Goal: Task Accomplishment & Management: Manage account settings

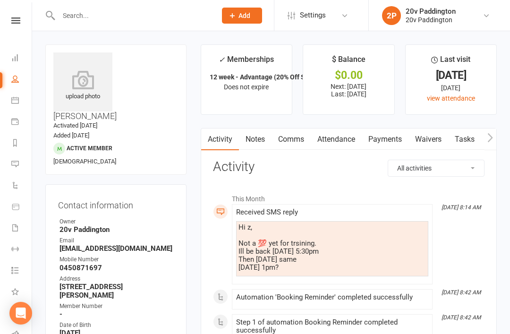
click at [16, 178] on link "Automations" at bounding box center [21, 186] width 21 height 21
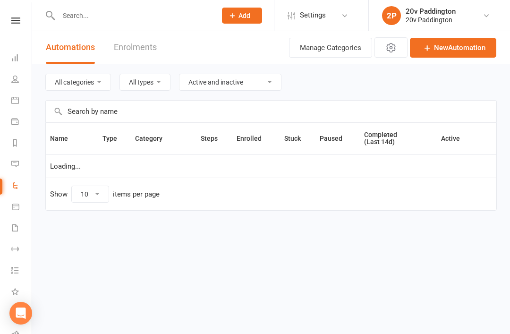
click at [16, 168] on link "Messages 2" at bounding box center [21, 164] width 21 height 21
select select "100"
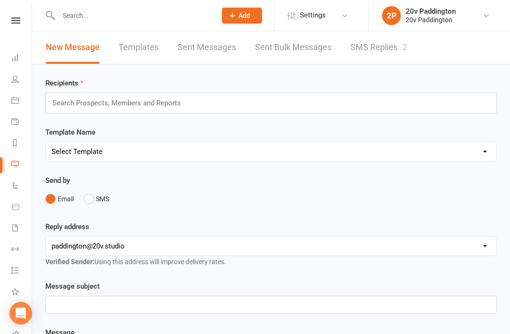
click at [399, 44] on link "SMS Replies 2" at bounding box center [378, 47] width 57 height 33
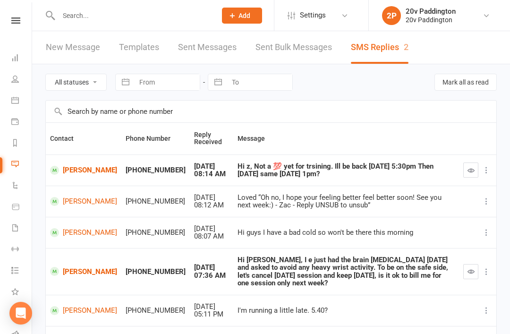
click at [76, 171] on link "[PERSON_NAME]" at bounding box center [83, 170] width 67 height 9
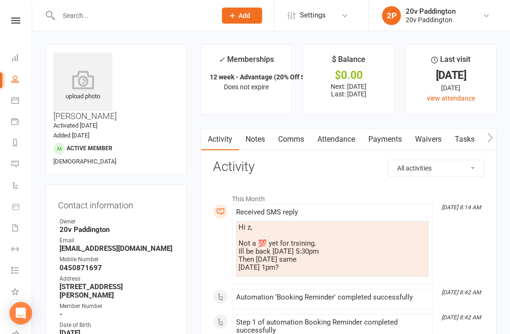
click at [299, 143] on link "Comms" at bounding box center [291, 139] width 39 height 22
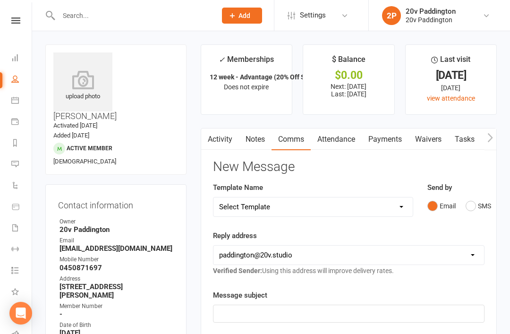
click at [460, 192] on div "Send by Email SMS" at bounding box center [455, 198] width 57 height 33
click at [476, 202] on button "SMS" at bounding box center [478, 206] width 25 height 18
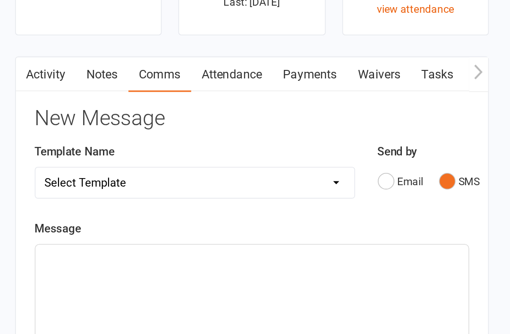
click at [213, 246] on div "﻿" at bounding box center [348, 317] width 271 height 142
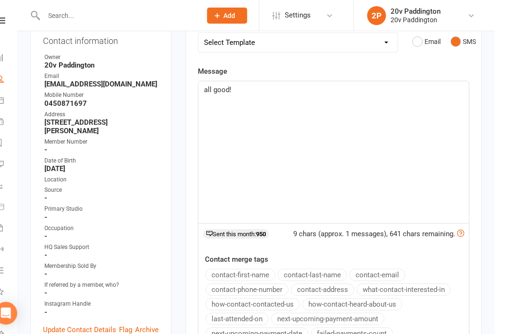
scroll to position [152, 0]
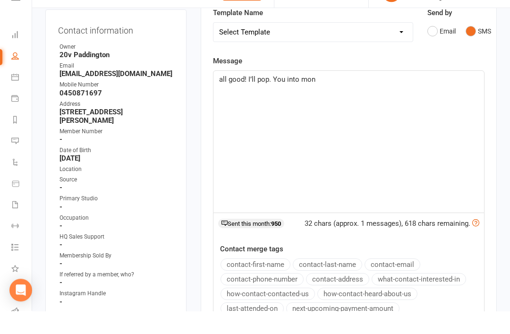
click at [277, 94] on div "all good! I’ll pop. You into mon" at bounding box center [348, 165] width 271 height 142
click at [276, 98] on span "all good! I’ll pop. You into mon" at bounding box center [267, 102] width 96 height 8
click at [278, 98] on span "all good! I’ll pop. You into mon" at bounding box center [267, 102] width 96 height 8
click at [388, 94] on div "all good! I’ll pop you into mon" at bounding box center [348, 165] width 271 height 142
click at [495, 108] on div "Activity Notes Comms Attendance Payments Waivers Tasks Automations Workouts Ass…" at bounding box center [349, 227] width 296 height 502
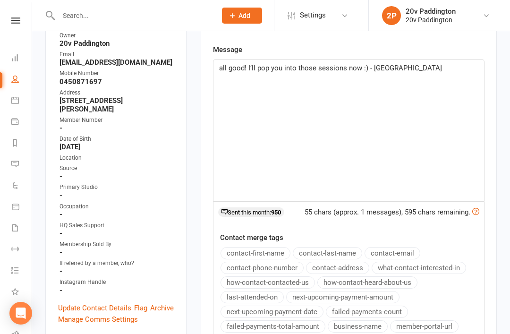
scroll to position [309, 0]
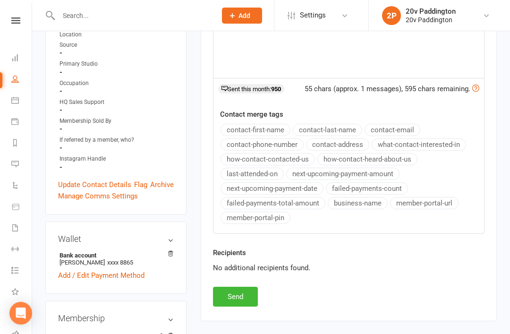
click at [240, 303] on button "Send" at bounding box center [235, 297] width 45 height 20
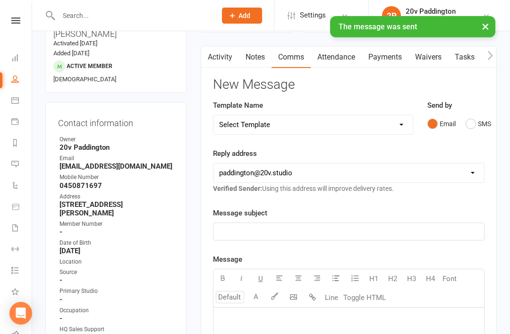
scroll to position [0, 0]
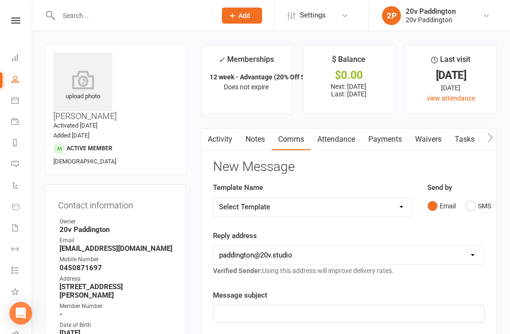
click at [233, 142] on link "Activity" at bounding box center [220, 139] width 38 height 22
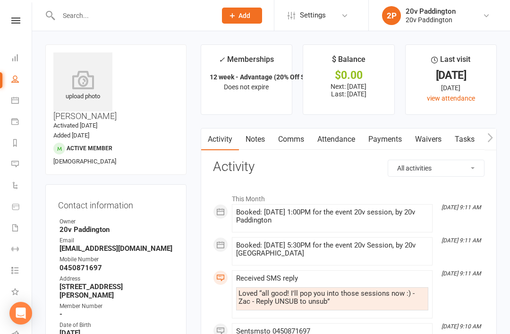
click at [425, 50] on li "Last visit 4 Sep 2025 9 days ago view attendance" at bounding box center [451, 79] width 92 height 70
click at [18, 164] on icon at bounding box center [15, 164] width 8 height 8
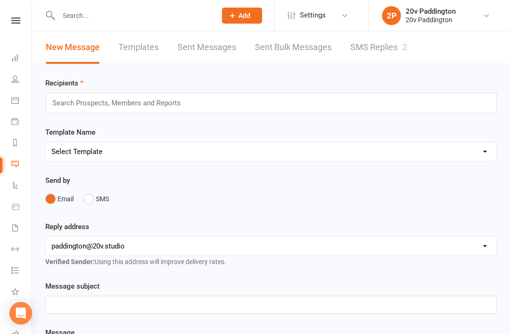
click at [414, 47] on div "New Message Templates Sent Messages Sent Bulk Messages SMS Replies 2" at bounding box center [226, 47] width 389 height 33
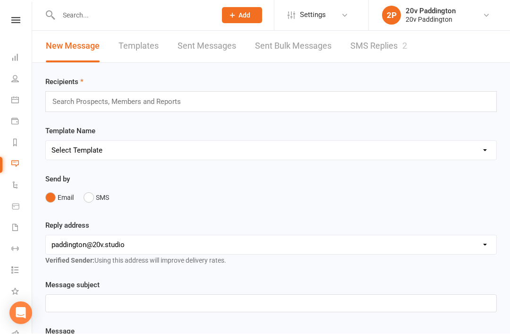
click at [385, 50] on link "SMS Replies 2" at bounding box center [378, 46] width 57 height 33
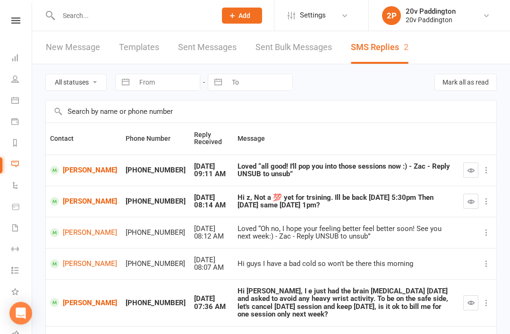
click at [469, 204] on icon "button" at bounding box center [470, 201] width 7 height 7
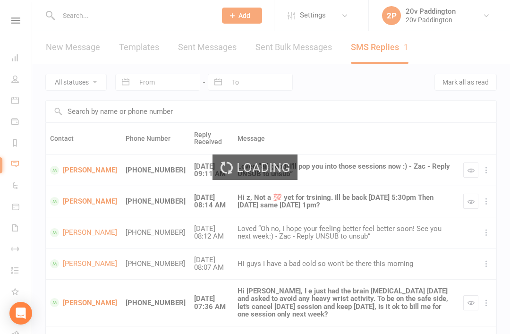
click at [464, 175] on div "Loading" at bounding box center [255, 167] width 510 height 334
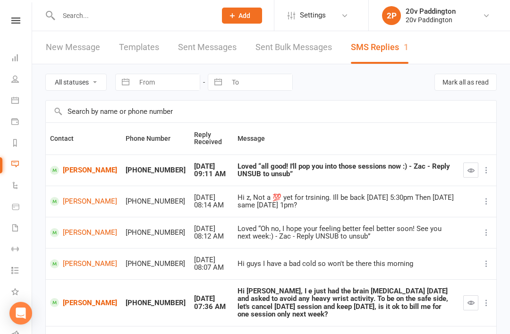
click at [468, 173] on icon "button" at bounding box center [470, 170] width 7 height 7
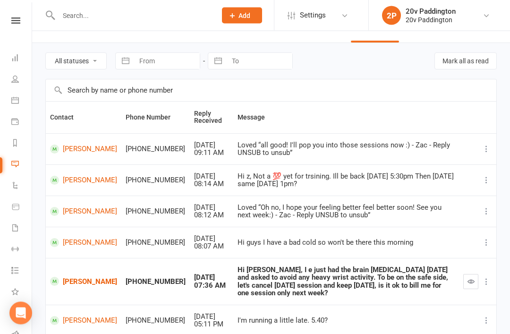
click at [72, 277] on link "SUE ANN Ho" at bounding box center [83, 281] width 67 height 9
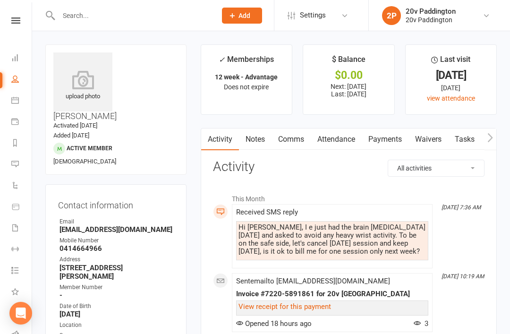
click at [297, 132] on link "Comms" at bounding box center [291, 139] width 39 height 22
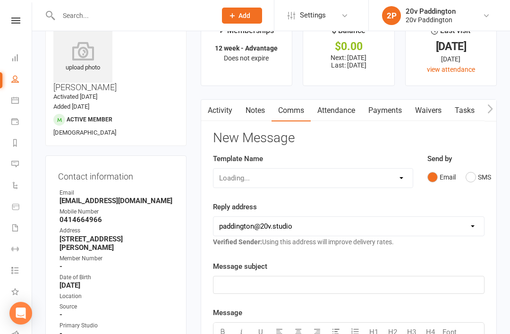
scroll to position [30, 0]
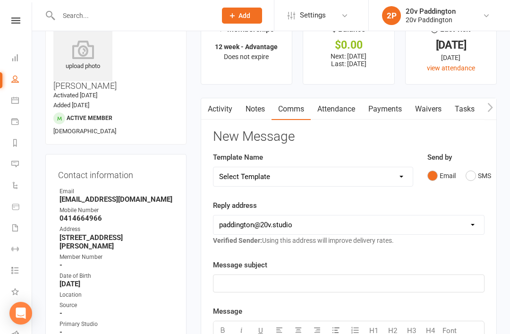
click at [483, 181] on button "SMS" at bounding box center [478, 176] width 25 height 18
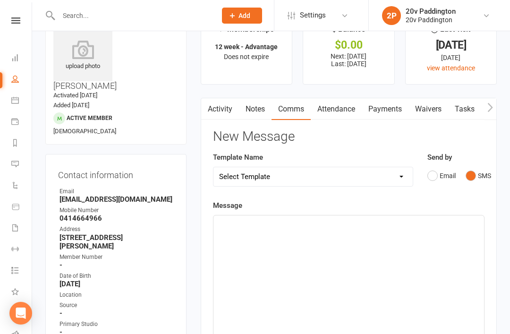
click at [368, 269] on div "﻿" at bounding box center [348, 286] width 271 height 142
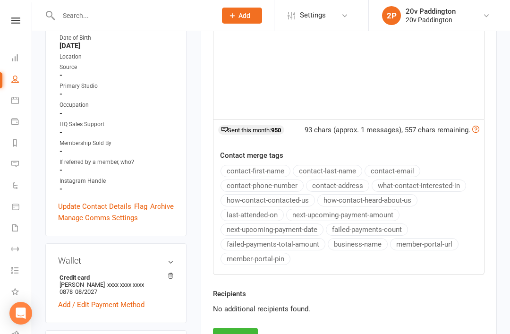
scroll to position [321, 0]
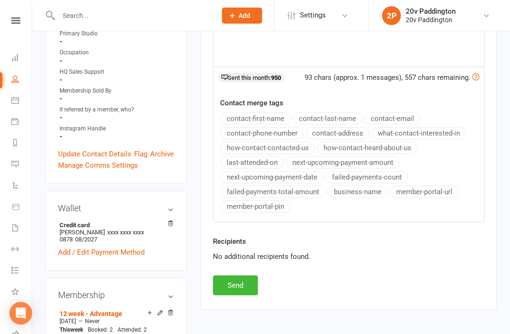
click at [246, 279] on button "Send" at bounding box center [235, 285] width 45 height 20
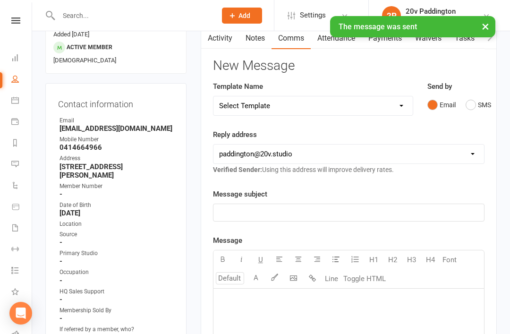
scroll to position [0, 0]
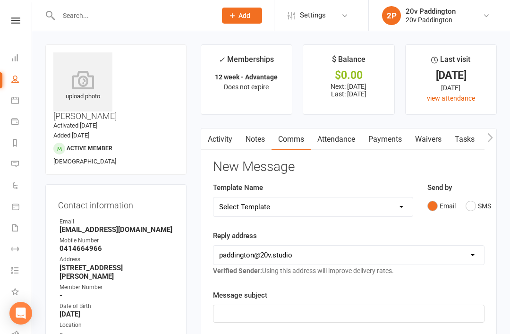
click at [371, 144] on link "Payments" at bounding box center [385, 139] width 47 height 22
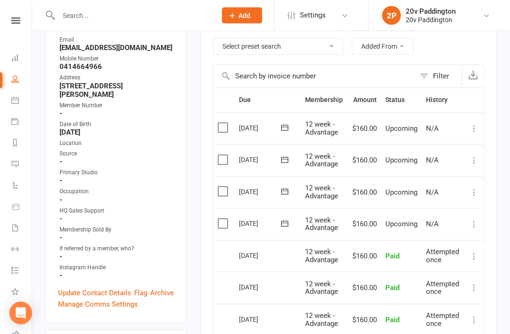
scroll to position [184, 0]
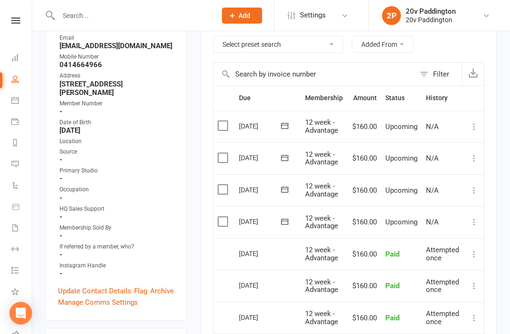
click at [400, 223] on td "Upcoming" at bounding box center [401, 222] width 41 height 32
click at [371, 217] on td "$160.00" at bounding box center [364, 222] width 33 height 32
click at [366, 215] on td "$160.00" at bounding box center [364, 222] width 33 height 32
click at [465, 219] on td "Mark as Paid (Cash) Mark as Paid (POS) Mark as Paid (Other) Skip Change amount …" at bounding box center [474, 222] width 20 height 32
click at [475, 221] on icon at bounding box center [473, 221] width 9 height 9
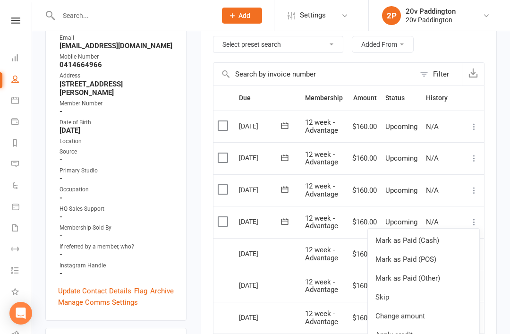
click at [431, 318] on link "Change amount" at bounding box center [423, 315] width 111 height 19
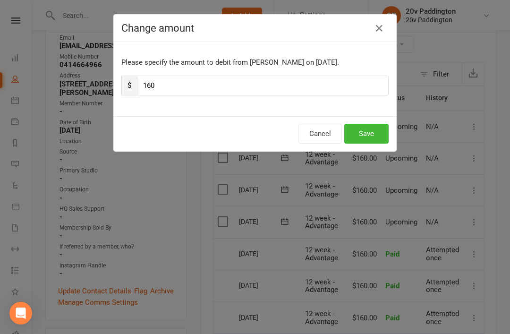
click at [265, 92] on input "160" at bounding box center [263, 86] width 252 height 20
type input "1"
type input "80"
click at [374, 131] on button "Save" at bounding box center [366, 134] width 44 height 20
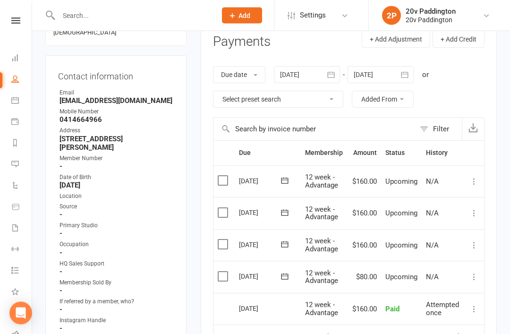
scroll to position [0, 0]
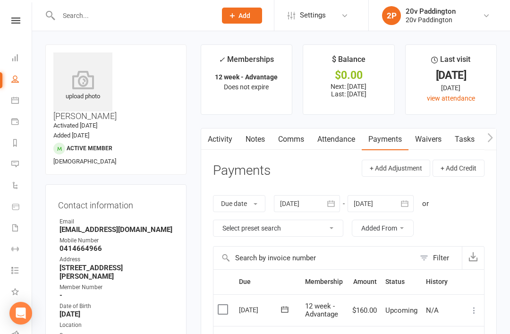
click at [8, 157] on li "Messages" at bounding box center [16, 164] width 32 height 21
click at [17, 167] on icon at bounding box center [15, 164] width 8 height 8
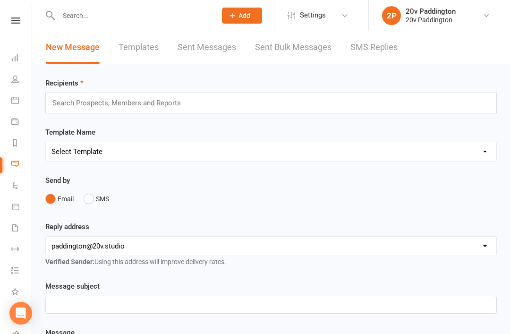
click at [391, 53] on link "SMS Replies" at bounding box center [373, 47] width 47 height 33
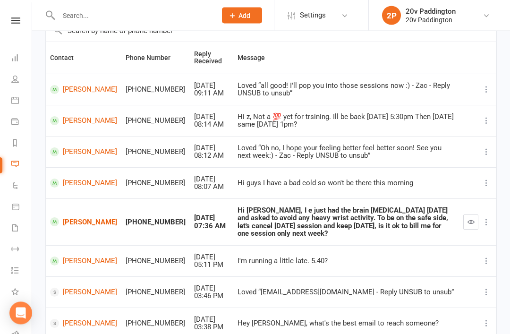
scroll to position [81, 0]
click at [471, 218] on icon "button" at bounding box center [470, 221] width 7 height 7
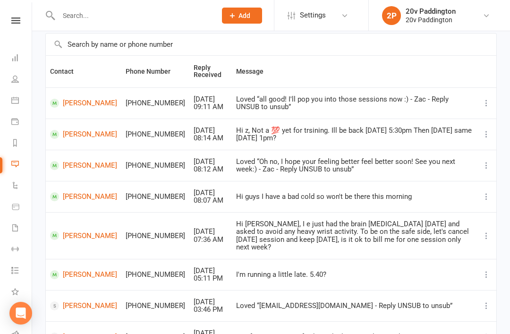
scroll to position [0, 0]
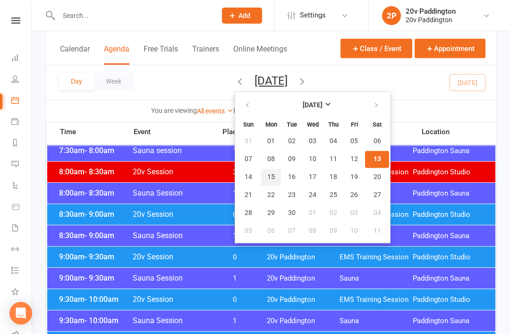
click at [267, 175] on span "15" at bounding box center [271, 177] width 8 height 8
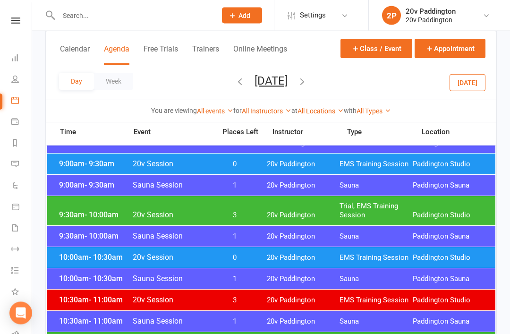
click at [383, 251] on div "10:00am - 10:30am 20v Session 0 20v Paddington EMS Training Session Paddington …" at bounding box center [271, 257] width 448 height 21
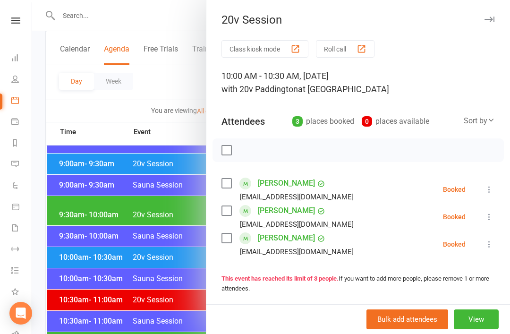
click at [46, 169] on div at bounding box center [271, 167] width 478 height 334
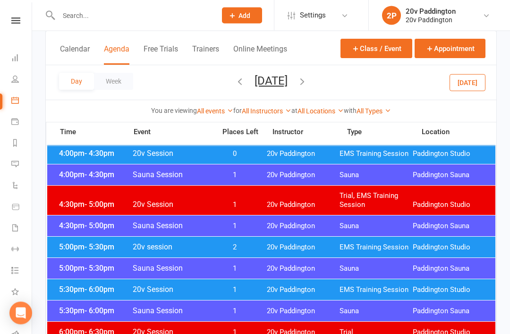
scroll to position [840, 0]
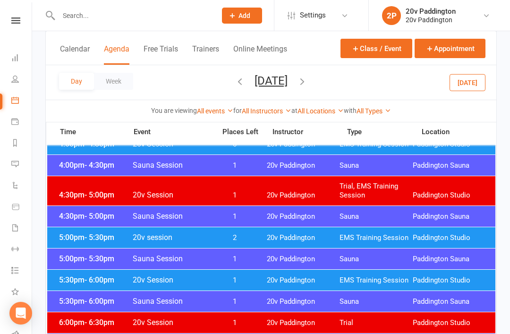
click at [77, 282] on span "5:30pm - 6:00pm" at bounding box center [95, 279] width 76 height 9
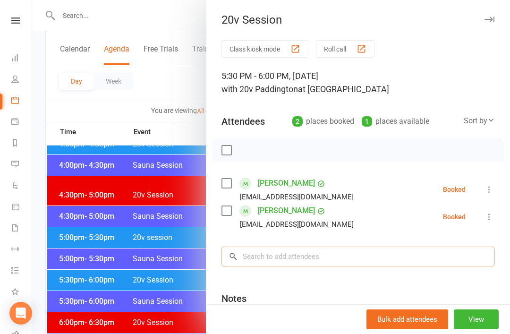
click at [344, 255] on input "search" at bounding box center [357, 256] width 273 height 20
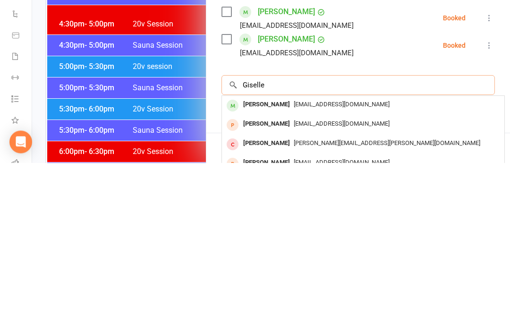
click at [357, 246] on input "Giselle" at bounding box center [357, 256] width 273 height 20
type input "Giselle"
click at [375, 269] on div "gisellevieira33@icloud.com" at bounding box center [363, 276] width 275 height 14
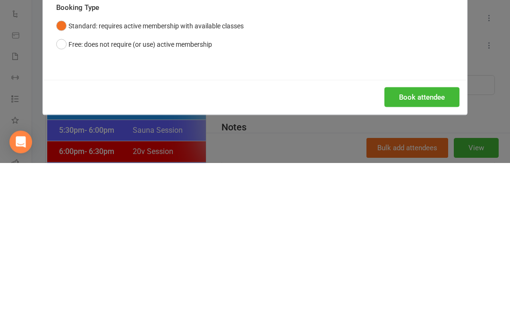
scroll to position [1011, 0]
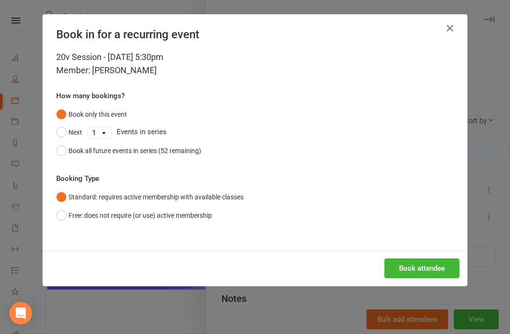
click at [428, 263] on button "Book attendee" at bounding box center [421, 268] width 75 height 20
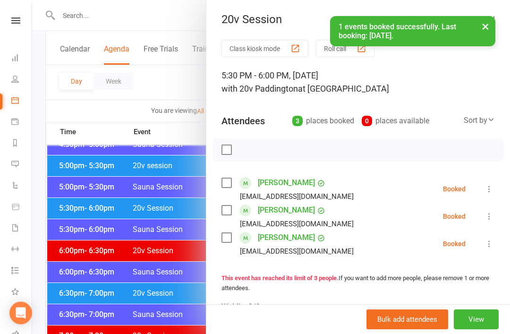
click at [168, 124] on div at bounding box center [271, 167] width 478 height 334
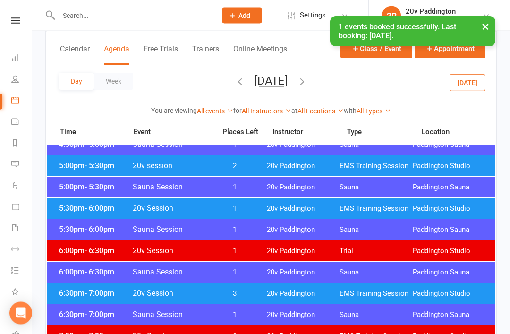
scroll to position [912, 0]
click at [288, 82] on button "Monday, Sep 15, 2025" at bounding box center [271, 80] width 33 height 13
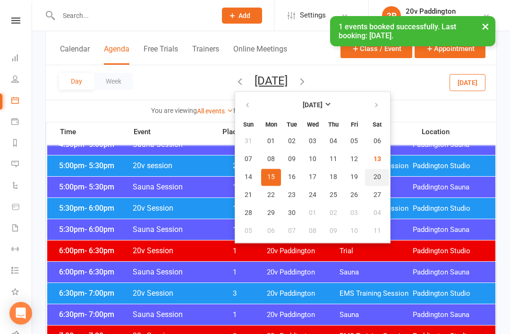
click at [374, 177] on span "20" at bounding box center [378, 177] width 8 height 8
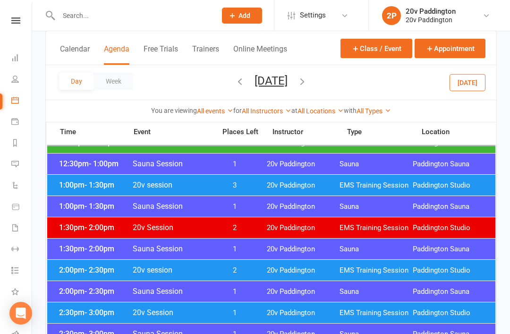
scroll to position [561, 0]
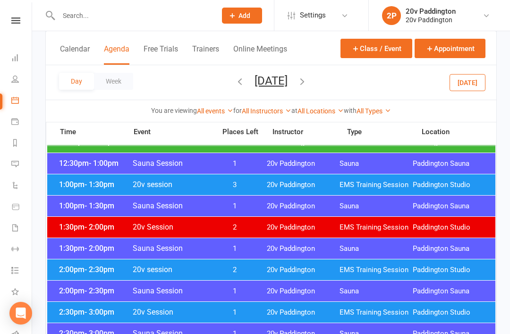
click at [339, 189] on div "1:00pm - 1:30pm 20v session 3 20v Paddington EMS Training Session Paddington St…" at bounding box center [271, 184] width 448 height 21
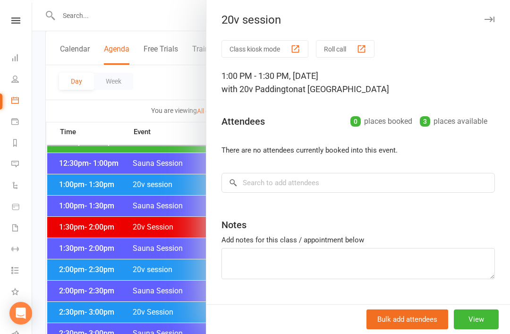
click at [348, 200] on div "Class kiosk mode Roll call 1:00 PM - 1:30 PM, Saturday, September, 20, 2025 wit…" at bounding box center [358, 183] width 304 height 286
click at [339, 183] on input "search" at bounding box center [357, 183] width 273 height 20
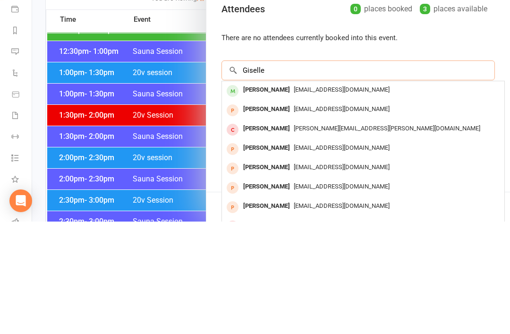
type input "Giselle"
click at [340, 195] on div "gisellevieira33@icloud.com" at bounding box center [363, 202] width 275 height 14
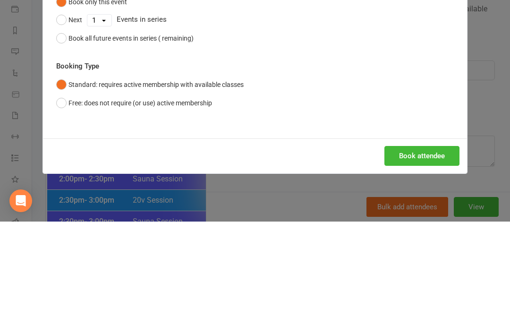
scroll to position [674, 0]
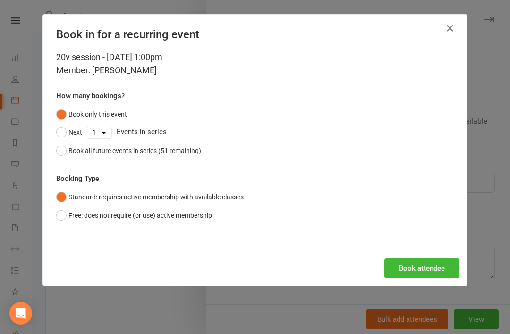
click at [420, 255] on div "Book attendee" at bounding box center [255, 268] width 424 height 35
click at [418, 269] on button "Book attendee" at bounding box center [421, 268] width 75 height 20
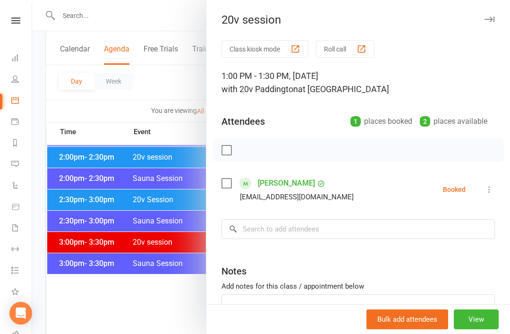
click at [90, 95] on div at bounding box center [271, 167] width 478 height 334
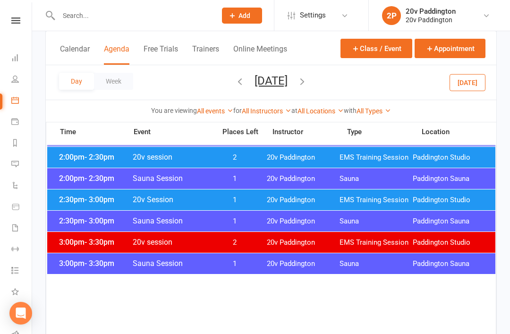
click at [288, 75] on button "[DATE]" at bounding box center [271, 80] width 33 height 13
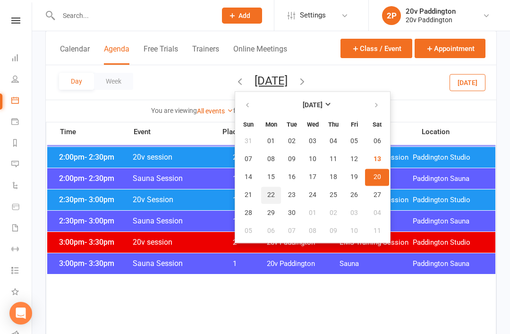
click at [267, 195] on span "22" at bounding box center [271, 195] width 8 height 8
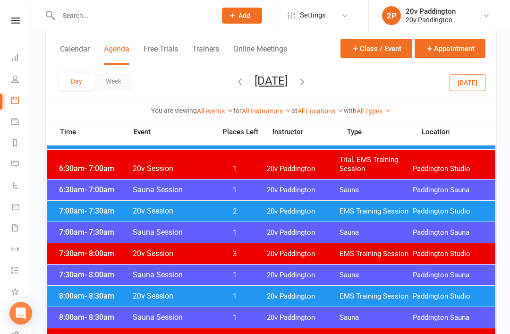
scroll to position [0, 0]
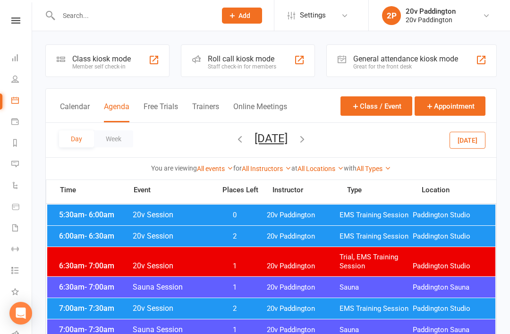
click at [404, 210] on div "5:30am - 6:00am 20v Session 0 20v Paddington EMS Training Session Paddington St…" at bounding box center [271, 214] width 448 height 21
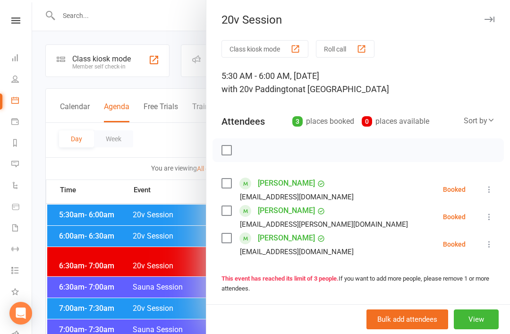
click at [490, 192] on icon at bounding box center [488, 189] width 9 height 9
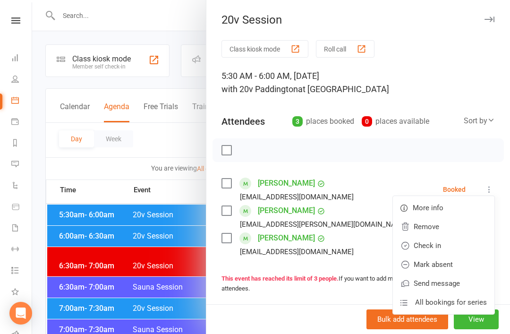
click at [443, 224] on link "Remove" at bounding box center [444, 226] width 102 height 19
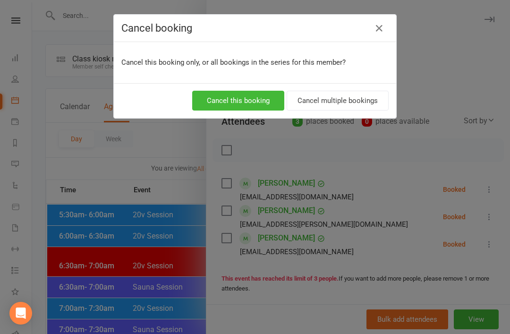
click at [269, 92] on button "Cancel this booking" at bounding box center [238, 101] width 92 height 20
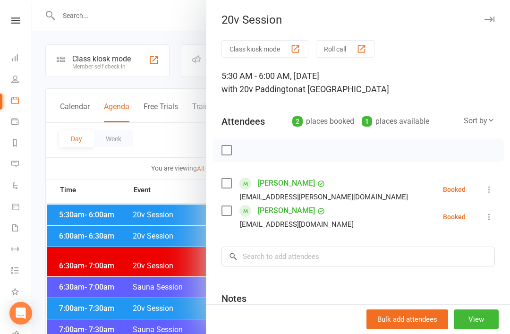
click at [60, 165] on div at bounding box center [271, 167] width 478 height 334
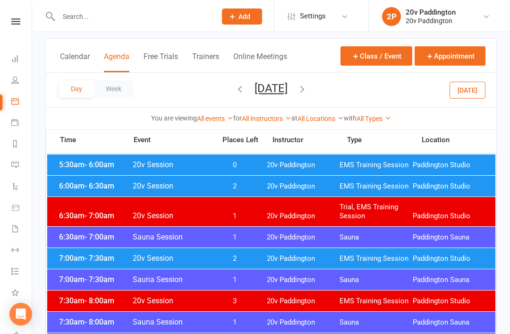
click at [450, 110] on div "You are viewing All events All events Empty events Full events Non-empty events…" at bounding box center [271, 117] width 450 height 22
click at [481, 96] on button "[DATE]" at bounding box center [468, 88] width 36 height 17
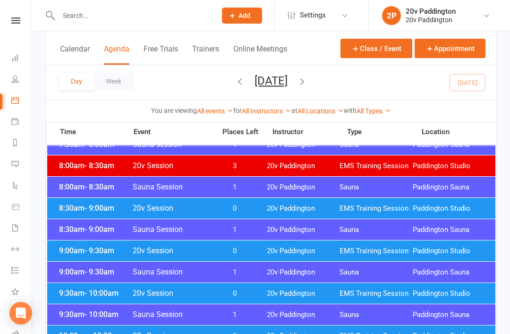
scroll to position [172, 0]
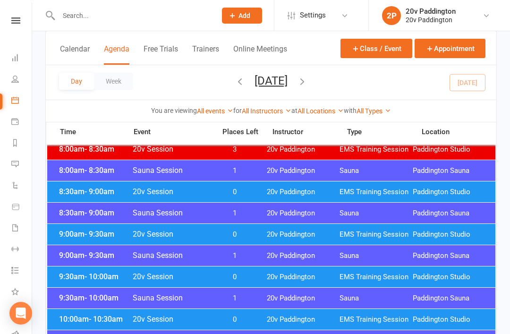
click at [362, 269] on div "9:30am - 10:00am 20v Session 0 20v Paddington EMS Training Session Paddington S…" at bounding box center [271, 276] width 448 height 21
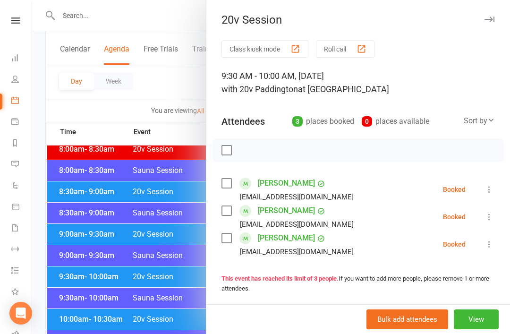
click at [170, 325] on div at bounding box center [271, 167] width 478 height 334
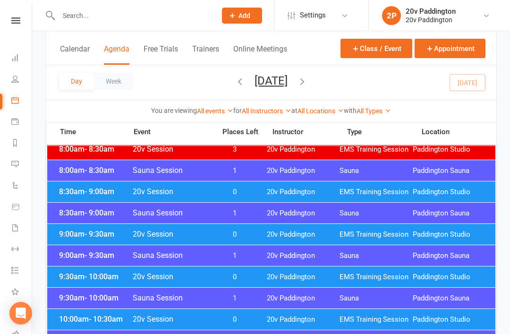
click at [247, 313] on div "10:00am - 10:30am 20v Session 0 20v Paddington EMS Training Session Paddington …" at bounding box center [271, 319] width 448 height 21
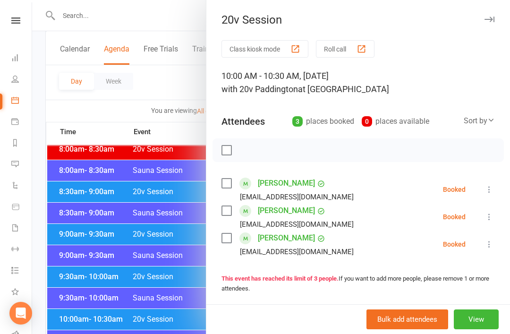
click at [154, 286] on div at bounding box center [271, 167] width 478 height 334
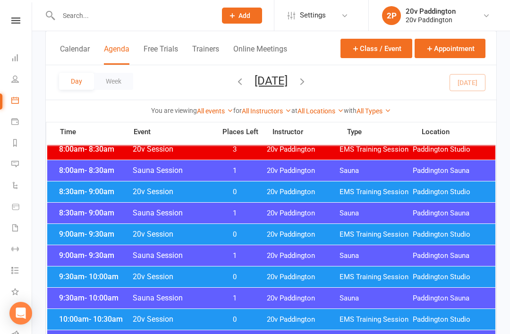
click at [102, 208] on span "- 9:00am" at bounding box center [100, 212] width 30 height 9
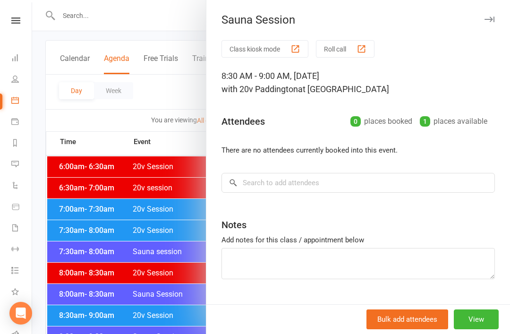
scroll to position [48, 0]
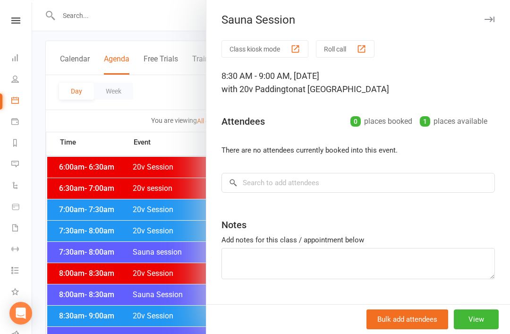
click at [115, 241] on div at bounding box center [271, 167] width 478 height 334
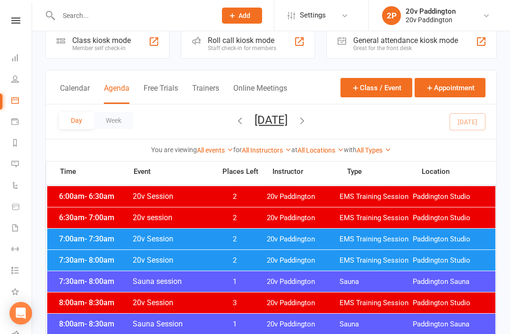
scroll to position [0, 0]
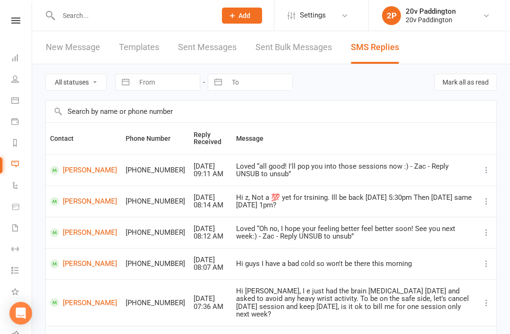
click at [203, 1] on div at bounding box center [127, 15] width 164 height 31
click at [168, 21] on input "text" at bounding box center [133, 15] width 154 height 13
click at [169, 20] on input "text" at bounding box center [133, 15] width 154 height 13
click at [129, 15] on input "text" at bounding box center [133, 15] width 154 height 13
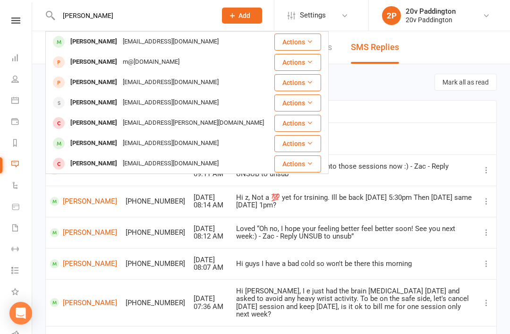
type input "[PERSON_NAME]"
click at [80, 35] on div "[PERSON_NAME]" at bounding box center [94, 42] width 52 height 14
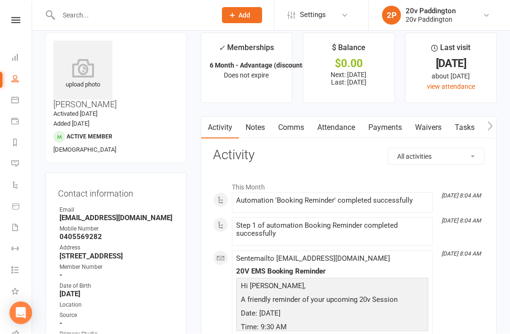
click at [351, 127] on link "Attendance" at bounding box center [336, 128] width 51 height 22
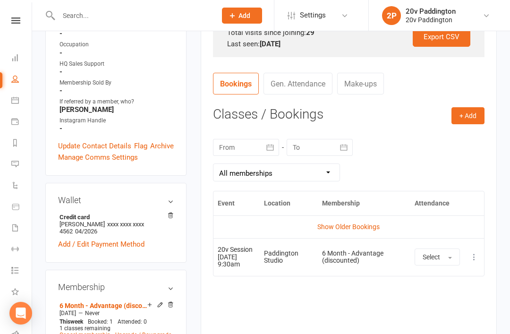
scroll to position [336, 0]
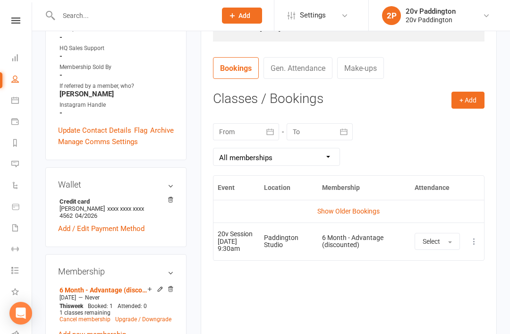
click at [360, 212] on link "Show Older Bookings" at bounding box center [348, 211] width 62 height 8
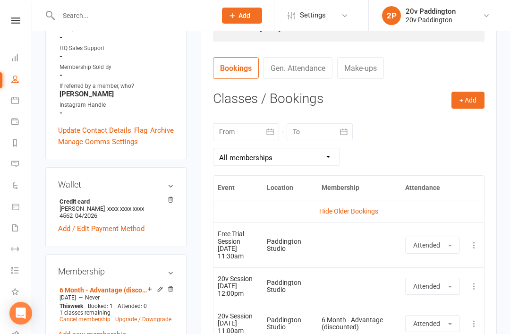
click at [341, 213] on link "Hide Older Bookings" at bounding box center [348, 211] width 59 height 8
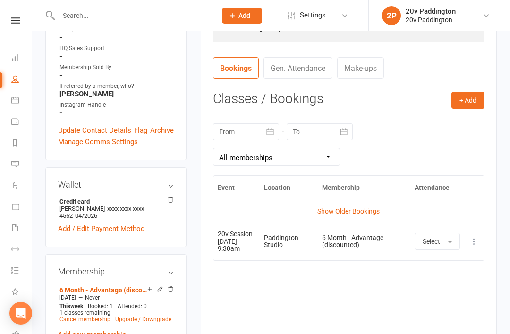
click at [355, 192] on th "Membership" at bounding box center [364, 188] width 93 height 24
click at [360, 207] on link "Show Older Bookings" at bounding box center [348, 211] width 62 height 8
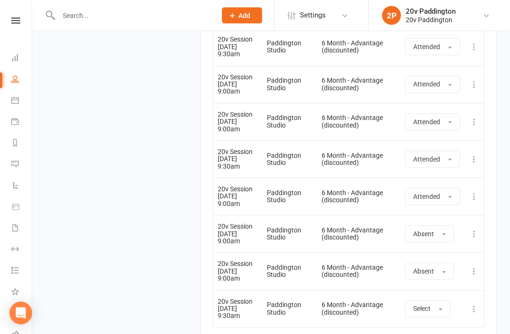
scroll to position [1546, 0]
click at [434, 301] on button "Select" at bounding box center [427, 309] width 45 height 17
click at [454, 321] on link "Attended" at bounding box center [452, 330] width 93 height 19
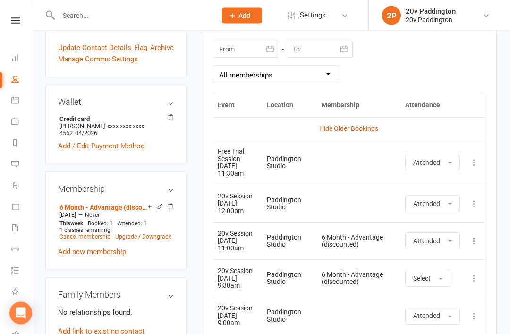
scroll to position [418, 0]
click at [112, 204] on link "6 Month - Advantage (discounted)" at bounding box center [103, 208] width 88 height 8
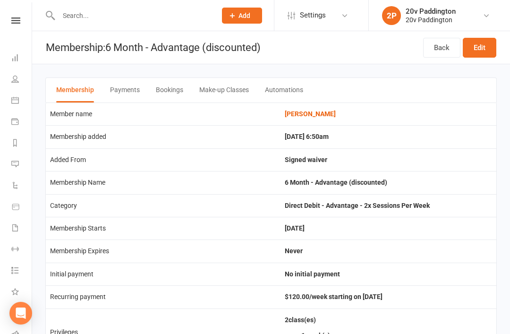
click at [26, 158] on link "Messages" at bounding box center [21, 164] width 21 height 21
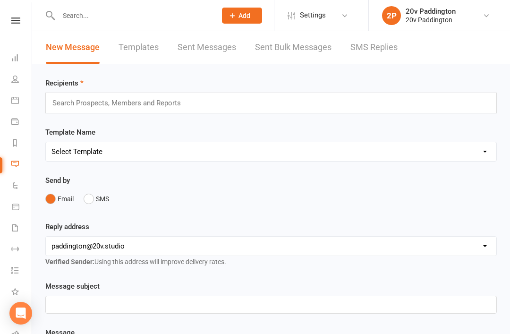
click at [389, 51] on link "SMS Replies" at bounding box center [373, 47] width 47 height 33
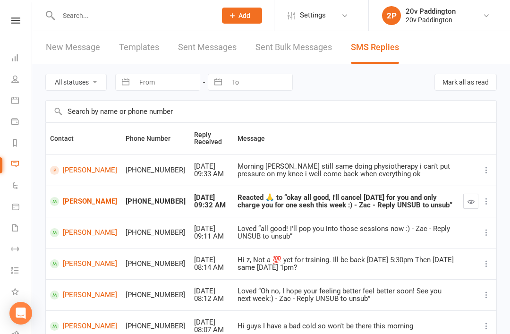
click at [471, 201] on icon "button" at bounding box center [470, 201] width 7 height 7
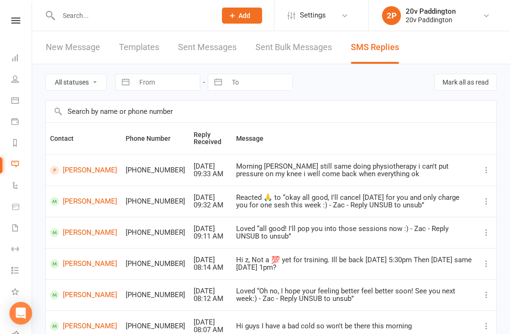
click at [79, 174] on link "Gina Bedford" at bounding box center [83, 170] width 67 height 9
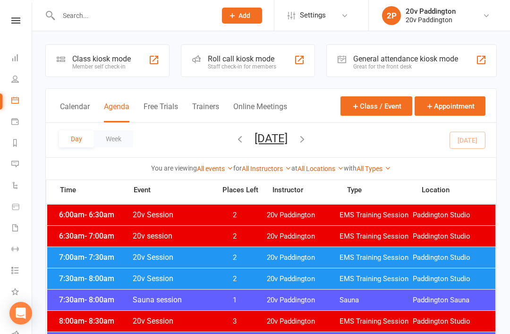
click at [288, 141] on button "[DATE]" at bounding box center [271, 138] width 33 height 13
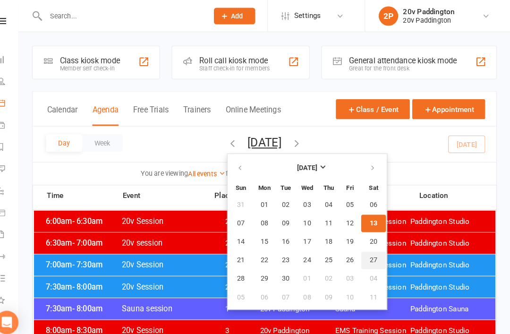
click at [374, 251] on span "27" at bounding box center [378, 253] width 8 height 8
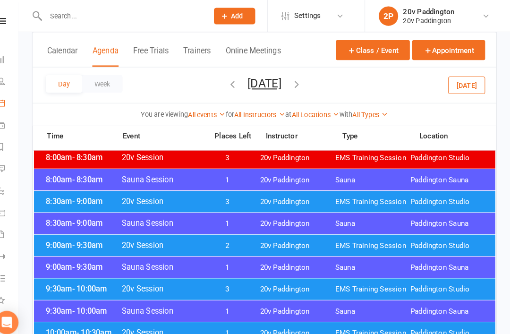
scroll to position [194, 0]
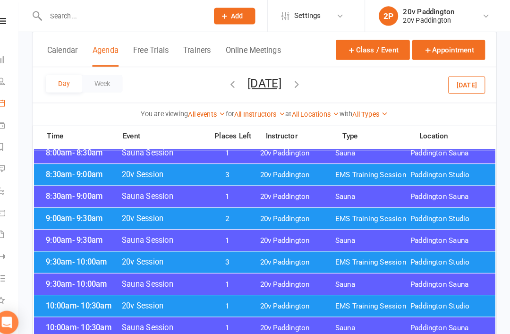
click at [357, 293] on span "EMS Training Session" at bounding box center [376, 297] width 73 height 9
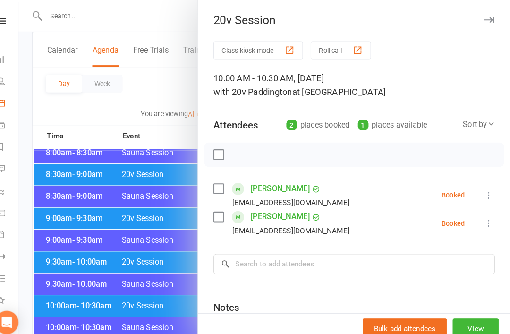
click at [484, 222] on button at bounding box center [489, 216] width 11 height 11
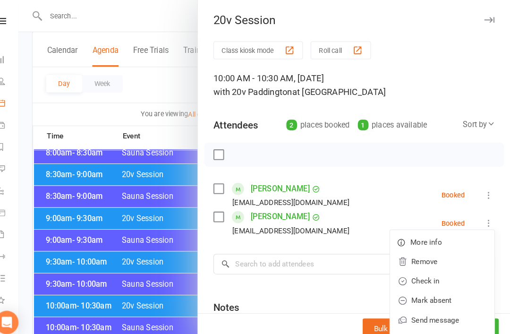
click at [425, 257] on link "Remove" at bounding box center [444, 254] width 102 height 19
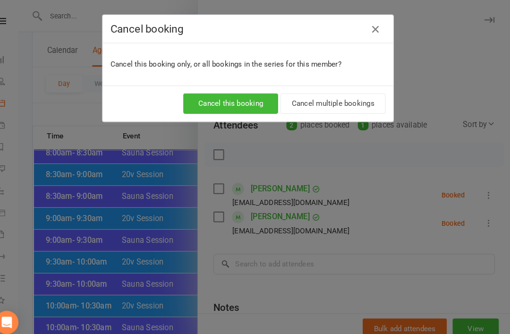
click at [259, 103] on button "Cancel this booking" at bounding box center [238, 101] width 92 height 20
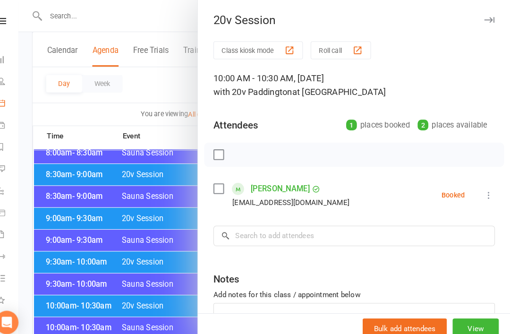
click at [149, 277] on div at bounding box center [271, 167] width 478 height 334
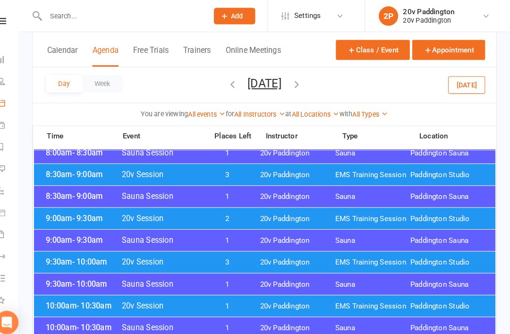
click at [234, 252] on span "3" at bounding box center [235, 254] width 50 height 9
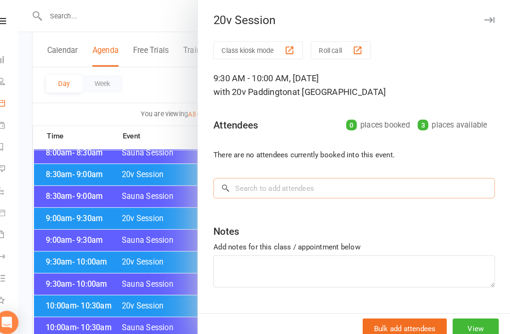
click at [340, 178] on input "search" at bounding box center [357, 183] width 273 height 20
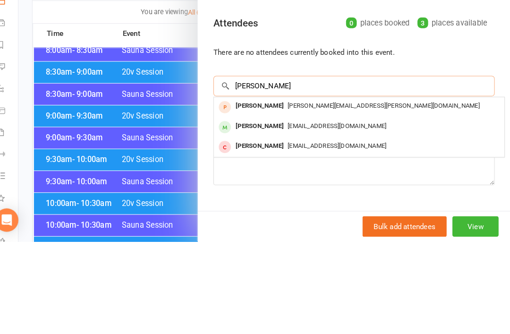
type input "[PERSON_NAME]"
click at [393, 215] on div "[EMAIL_ADDRESS][DOMAIN_NAME]" at bounding box center [363, 222] width 275 height 14
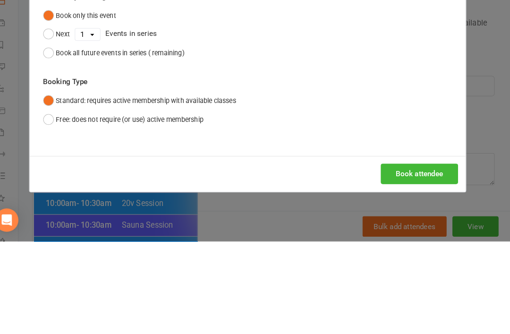
scroll to position [294, 0]
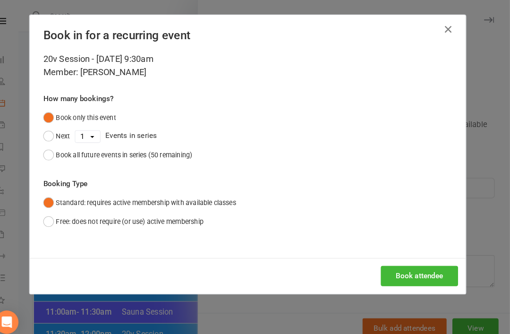
click at [423, 267] on button "Book attendee" at bounding box center [421, 268] width 75 height 20
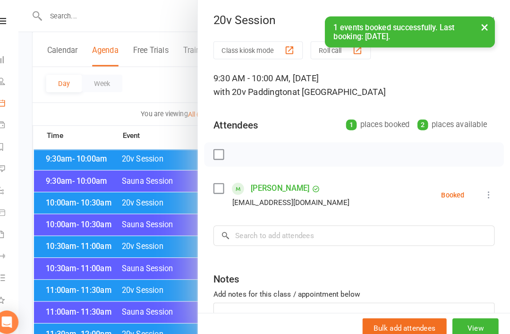
click at [75, 172] on div at bounding box center [271, 167] width 478 height 334
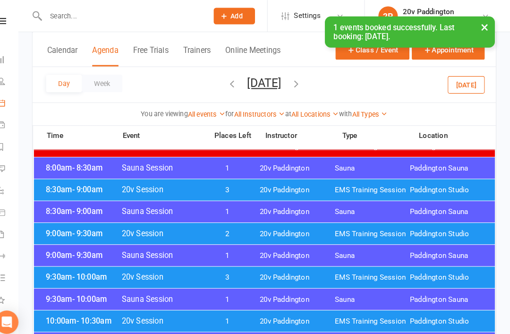
click at [288, 86] on button "[DATE]" at bounding box center [271, 80] width 33 height 13
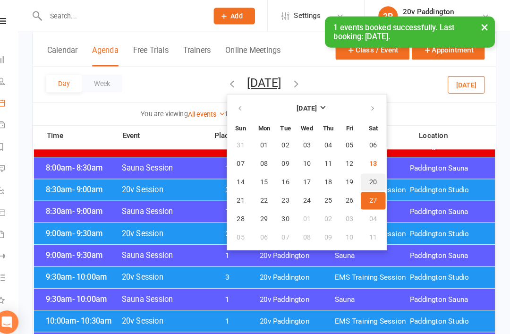
click at [374, 175] on span "20" at bounding box center [378, 177] width 8 height 8
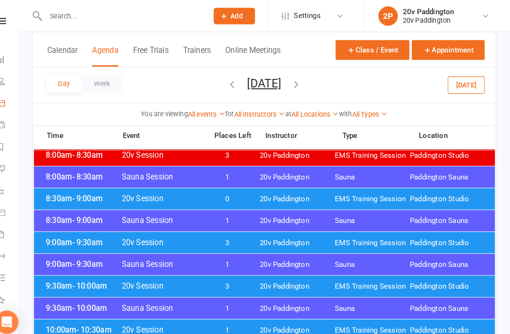
scroll to position [170, 0]
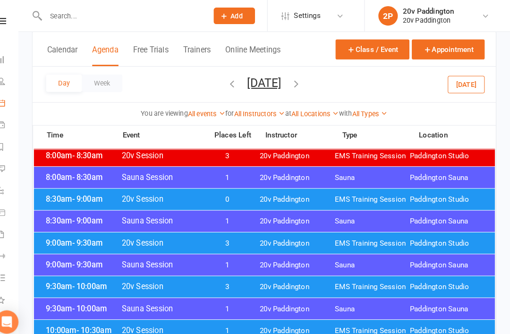
click at [377, 245] on div "9:00am - 9:30am 20v Session 3 20v Paddington EMS Training Session [GEOGRAPHIC_D…" at bounding box center [271, 236] width 448 height 21
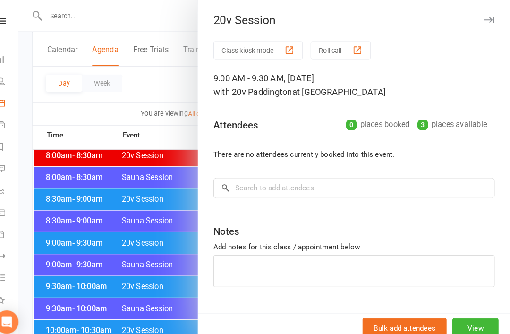
click at [53, 187] on div at bounding box center [271, 167] width 478 height 334
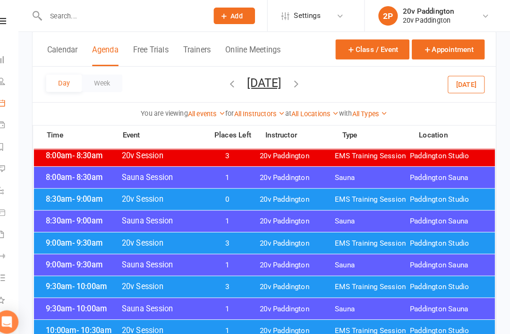
click at [374, 237] on span "EMS Training Session" at bounding box center [376, 236] width 73 height 9
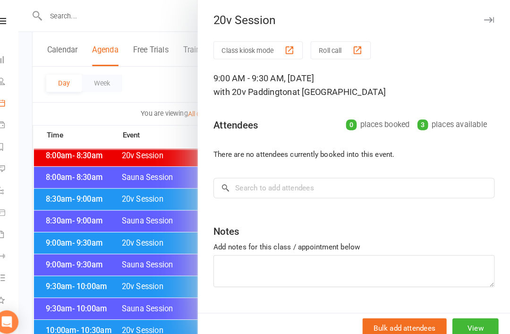
click at [46, 168] on div at bounding box center [271, 167] width 478 height 334
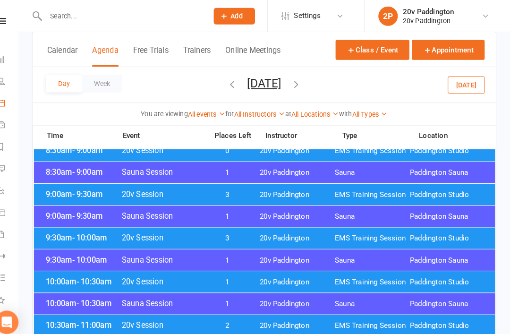
scroll to position [223, 0]
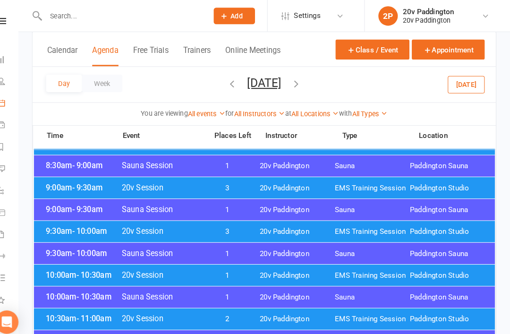
click at [362, 272] on span "EMS Training Session" at bounding box center [376, 267] width 73 height 9
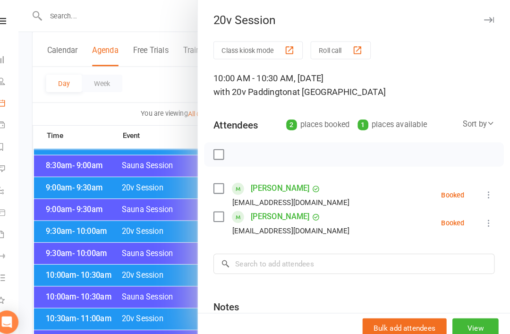
click at [139, 308] on div at bounding box center [271, 167] width 478 height 334
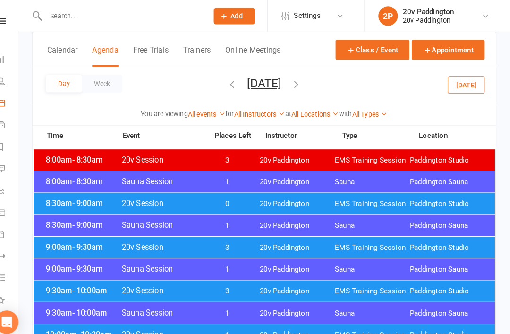
scroll to position [0, 0]
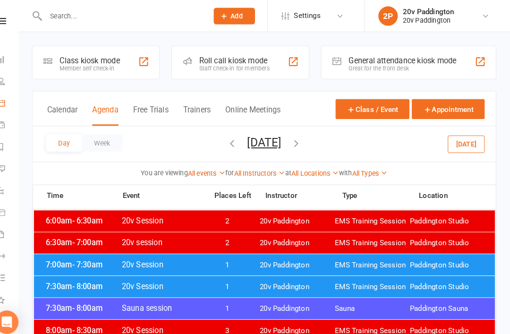
click at [456, 137] on button "[DATE]" at bounding box center [468, 139] width 36 height 17
